Goal: Transaction & Acquisition: Purchase product/service

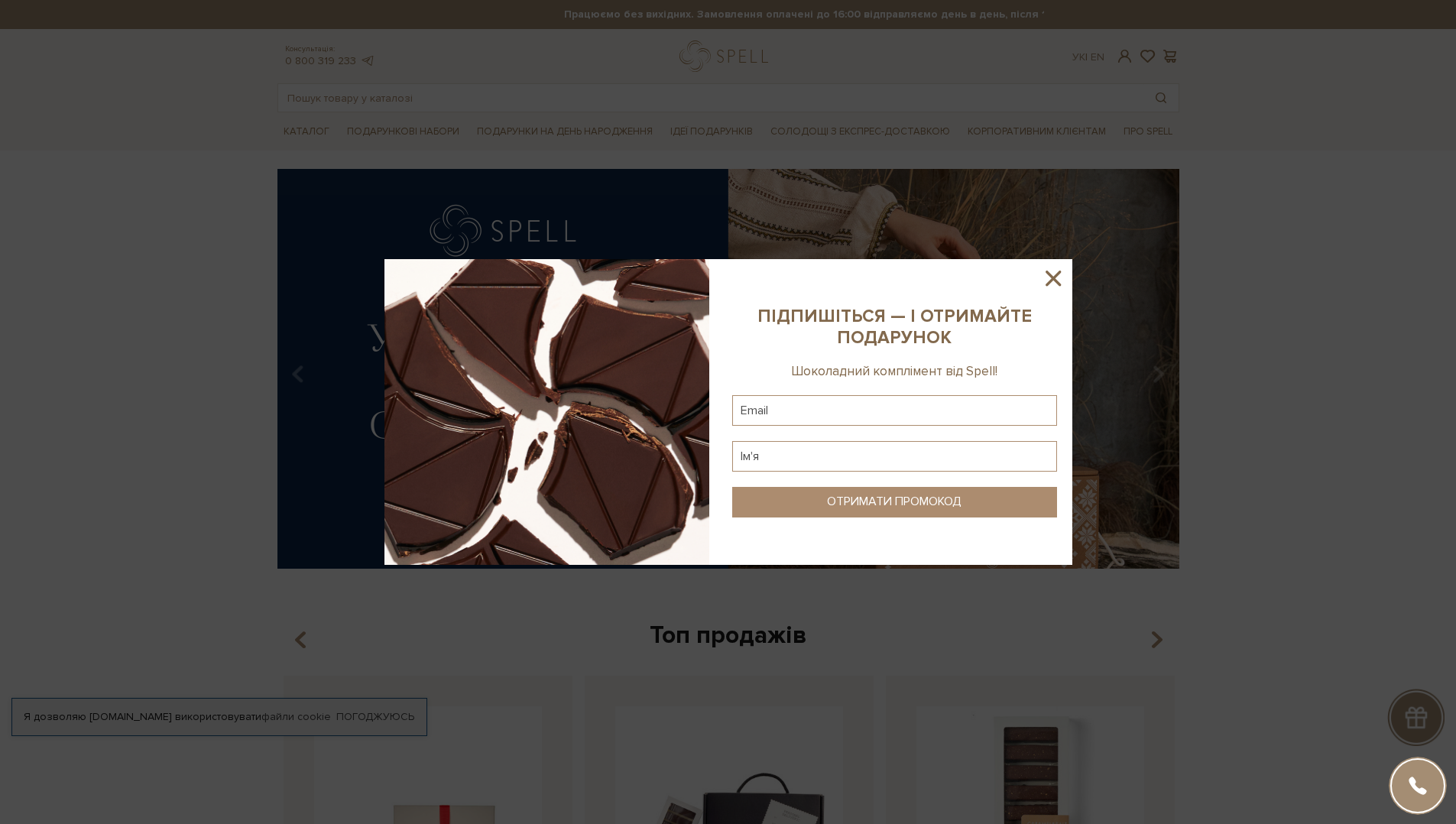
click at [1057, 282] on icon at bounding box center [1054, 279] width 15 height 15
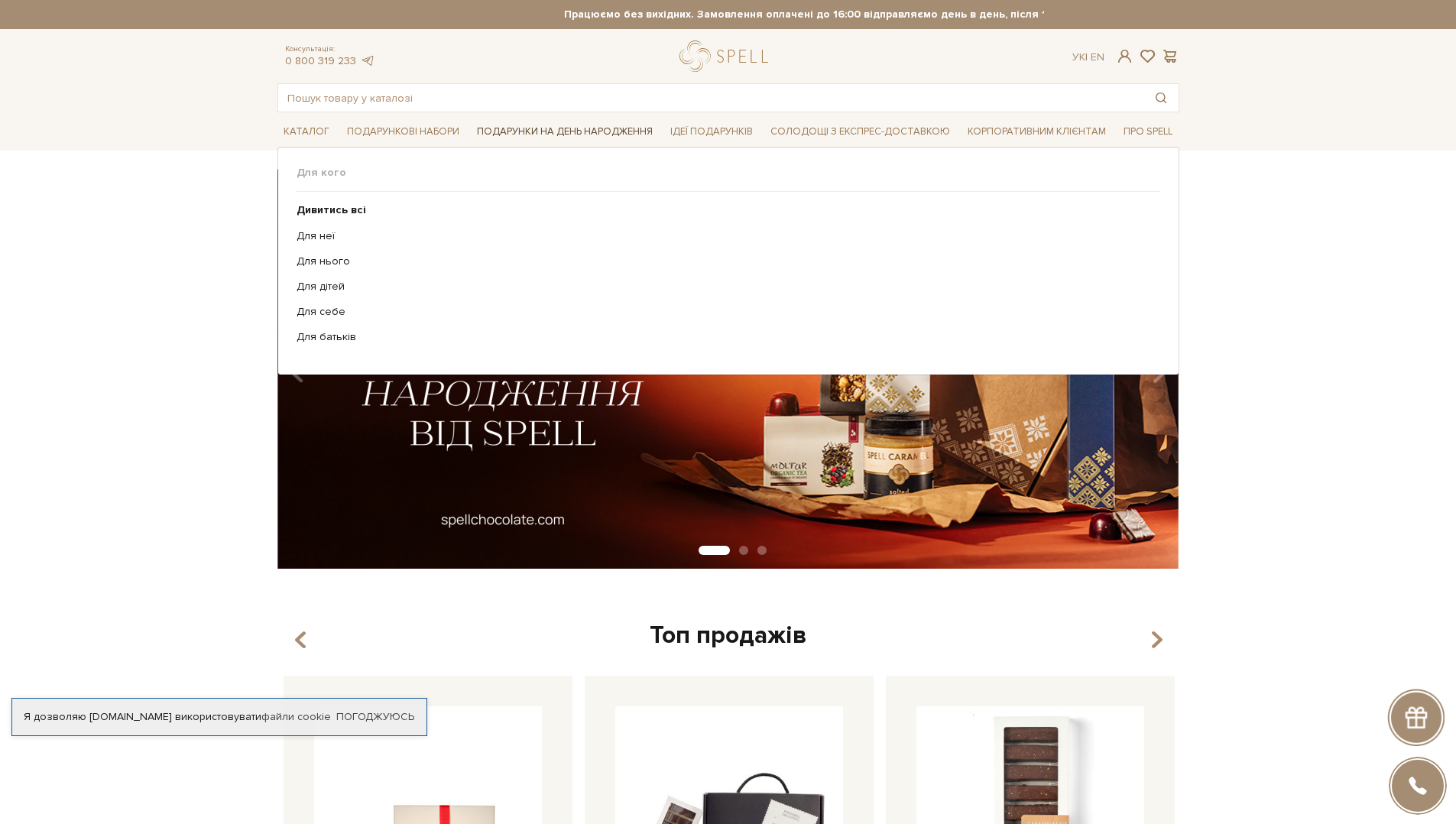
click at [521, 134] on span "Подарунки на День народження" at bounding box center [565, 131] width 188 height 24
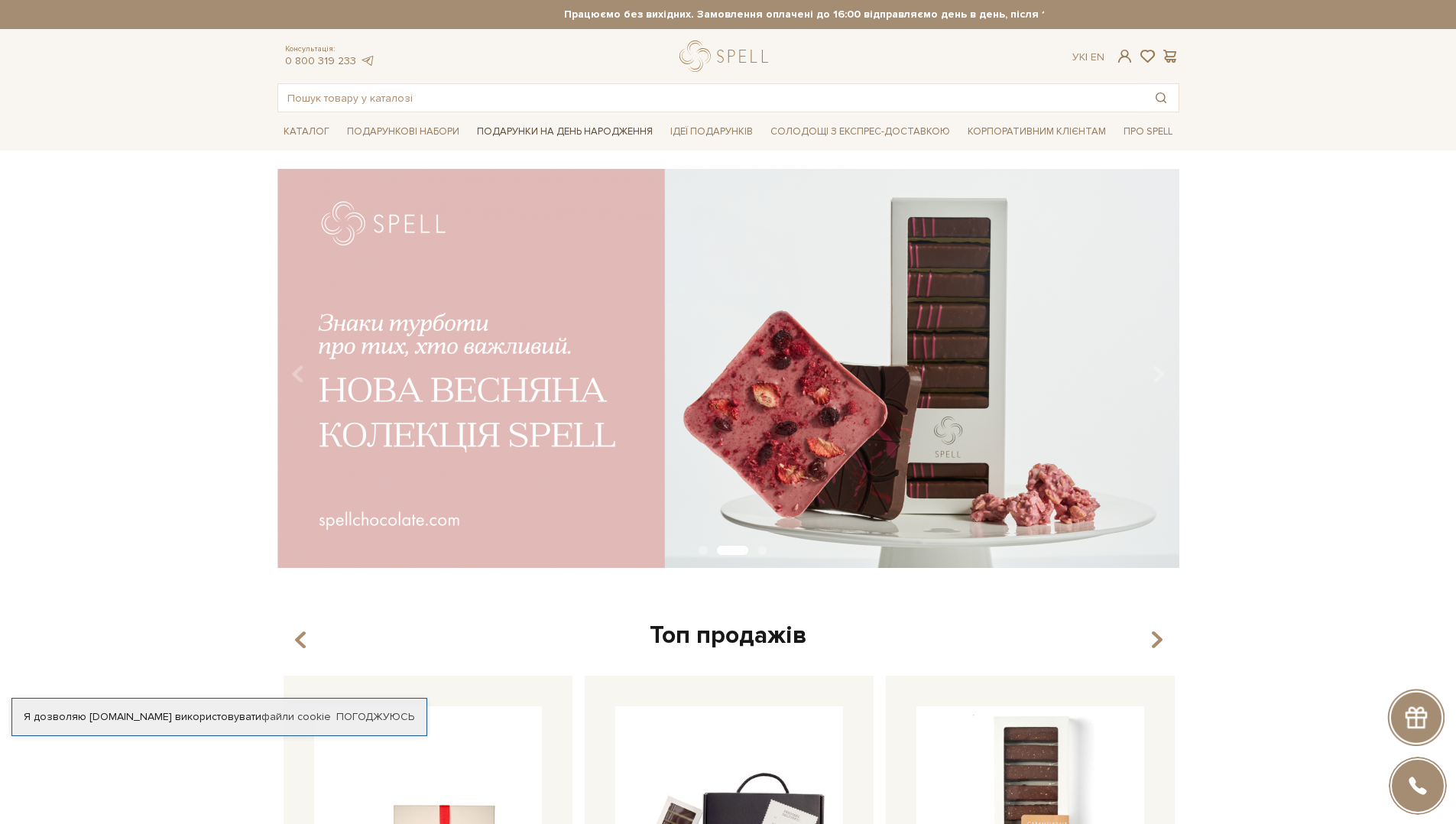
click at [591, 131] on span "Подарунки на День народження" at bounding box center [565, 131] width 188 height 24
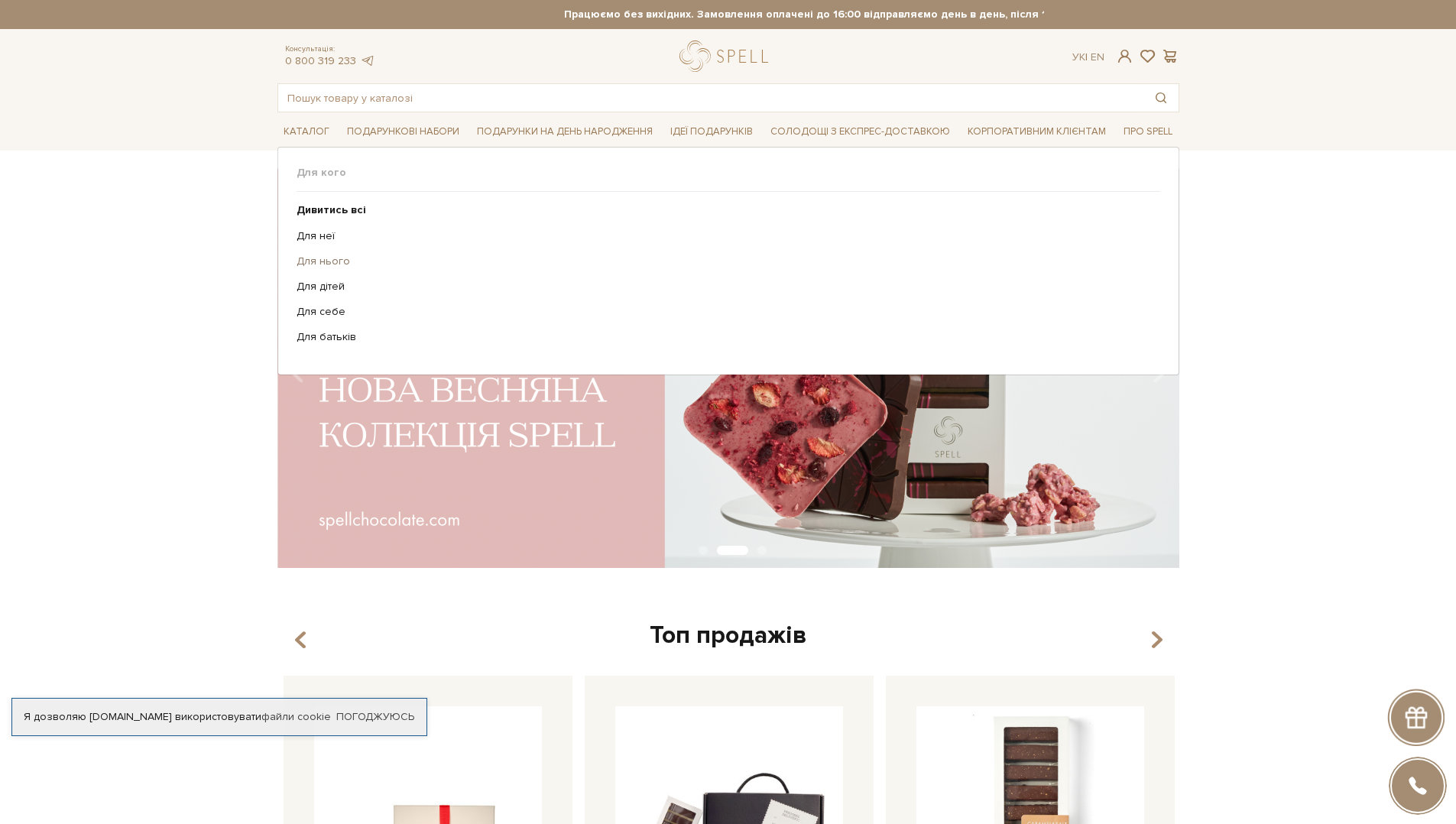
click at [306, 263] on link "Для нього" at bounding box center [723, 262] width 852 height 13
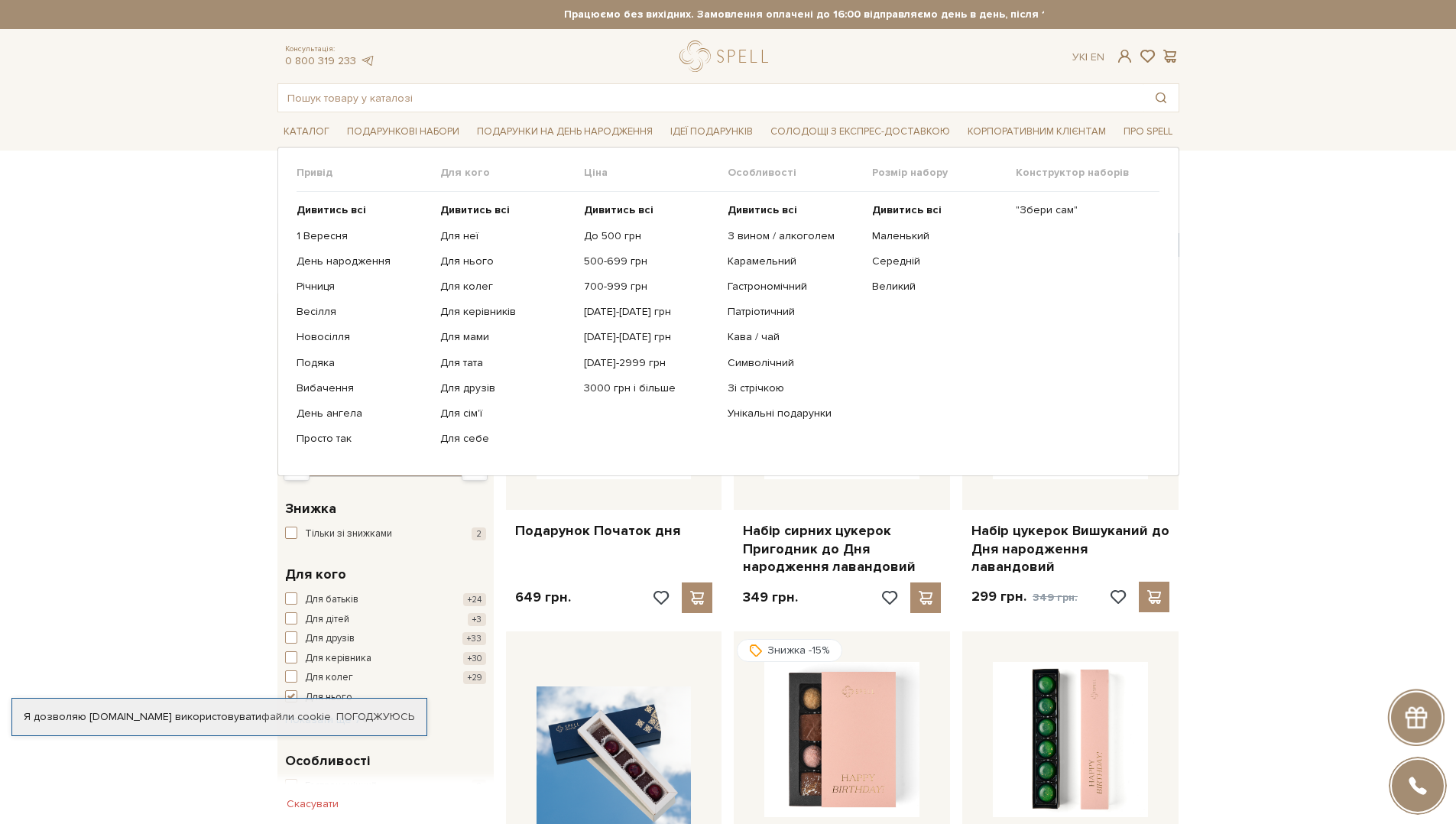
click at [623, 275] on ul "Дивитись всі До 500 грн 500-699 грн 700-999 грн [DATE]-[DATE] грн [DATE]-[DATE]…" at bounding box center [655, 324] width 144 height 265
click at [626, 284] on link "700-999 грн" at bounding box center [650, 286] width 132 height 13
